Goal: Communication & Community: Answer question/provide support

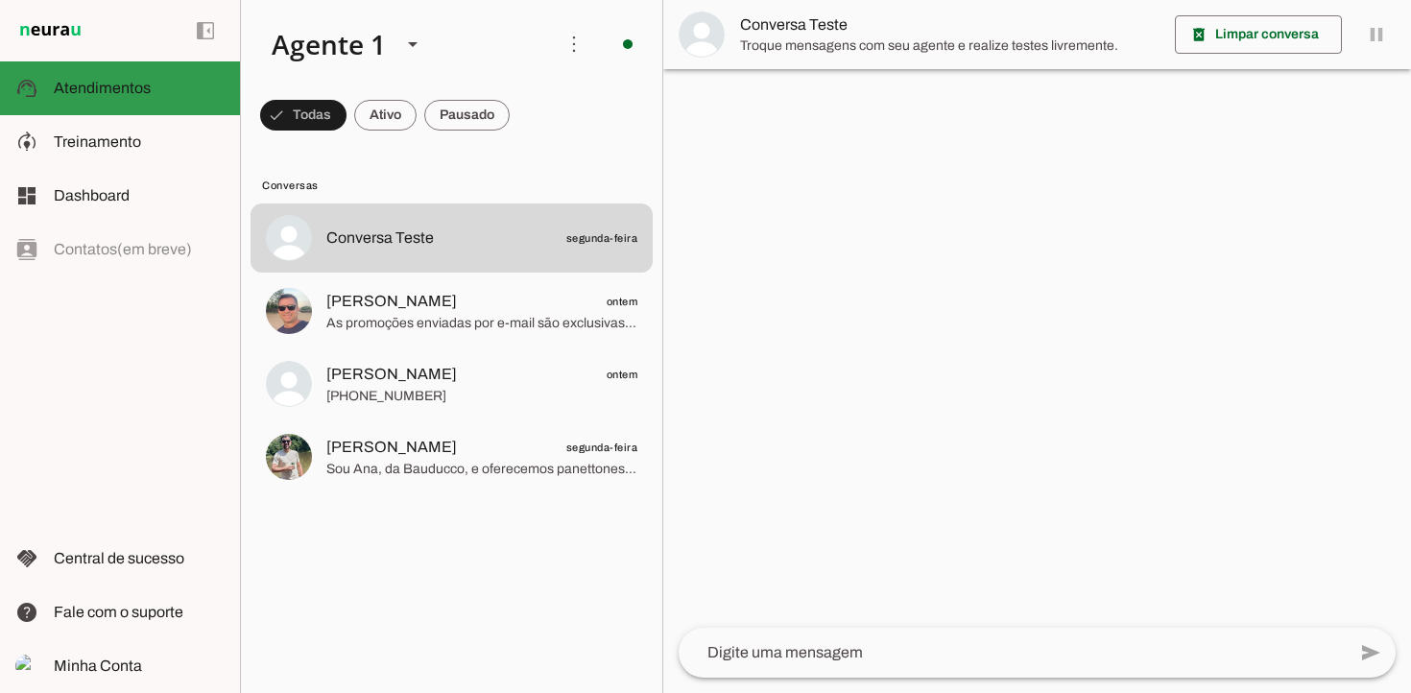
click at [119, 97] on slot at bounding box center [139, 88] width 171 height 23
click at [1079, 287] on div at bounding box center [1037, 346] width 748 height 693
click at [414, 563] on lit-virtualizer "Conversa Teste segunda-feira [PERSON_NAME] ontem As promoções enviadas por e-ma…" at bounding box center [451, 444] width 421 height 482
